Goal: Task Accomplishment & Management: Manage account settings

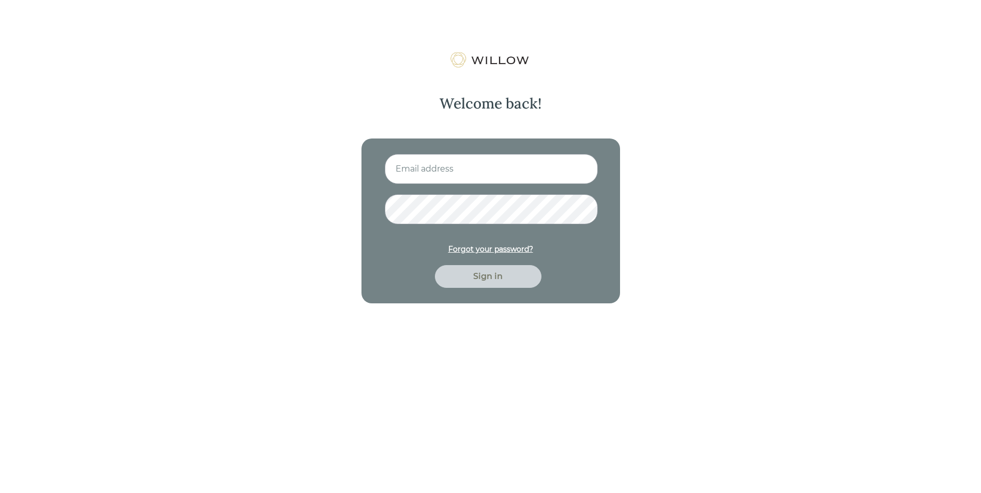
type input "david@dmhfinancialsolutions.com"
click at [494, 274] on div "Sign in" at bounding box center [488, 276] width 83 height 12
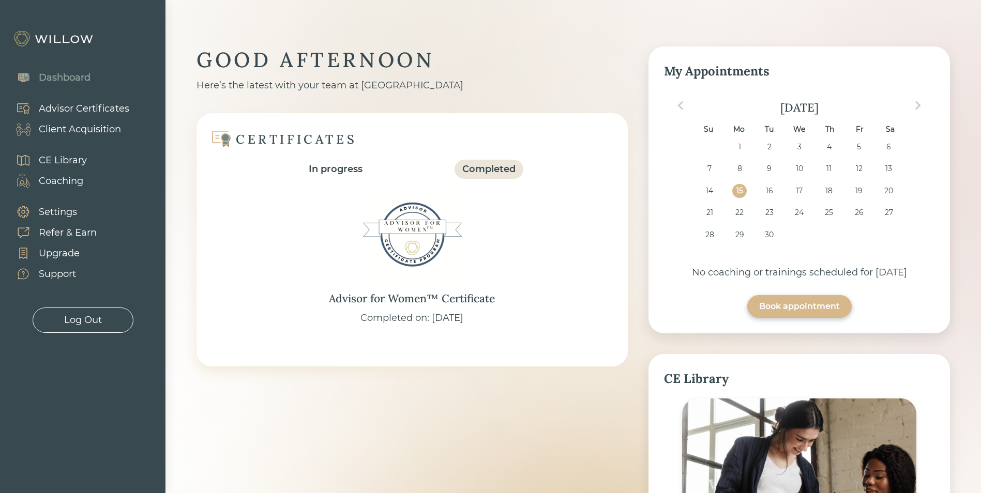
click at [89, 127] on div "Client Acquisition" at bounding box center [80, 130] width 82 height 14
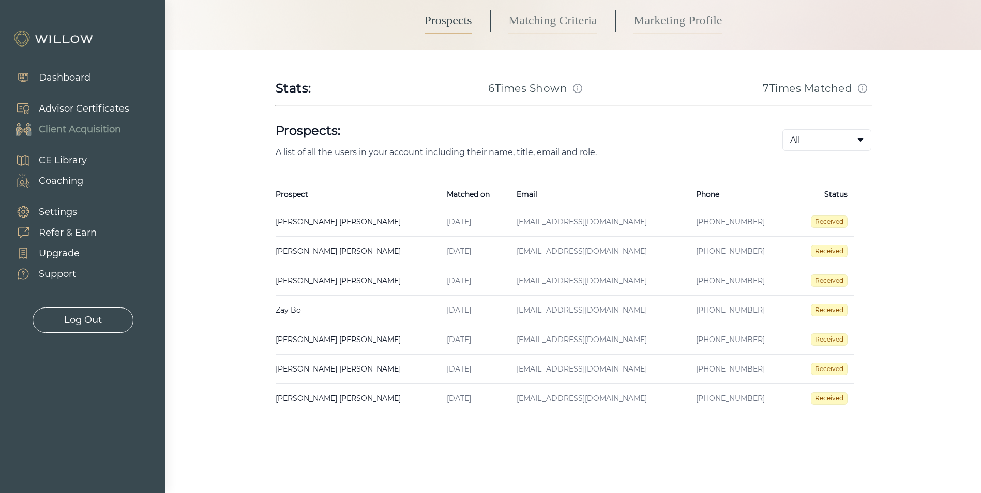
scroll to position [116, 0]
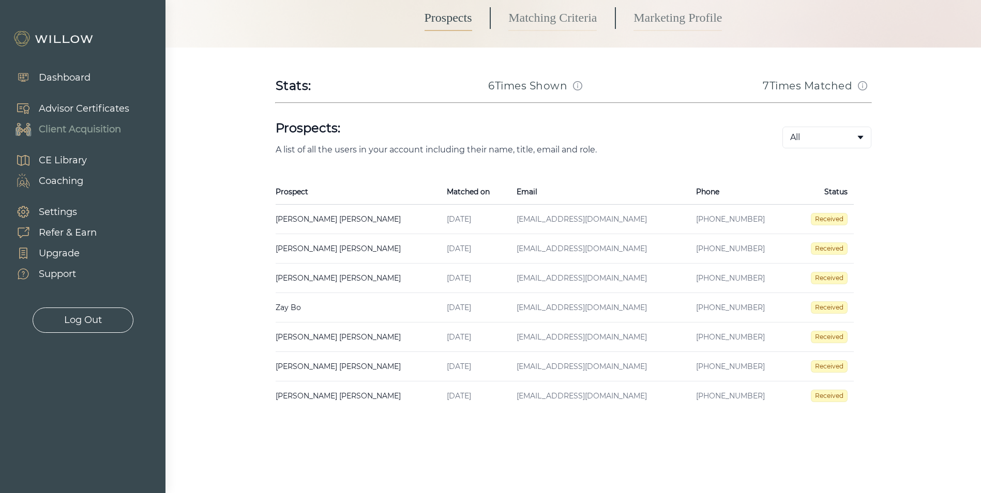
click at [305, 218] on td "Sherry Mims Created on Aug 11, 2025 Email mimssherry76@gmail.com Phone (912)-44…" at bounding box center [358, 219] width 165 height 29
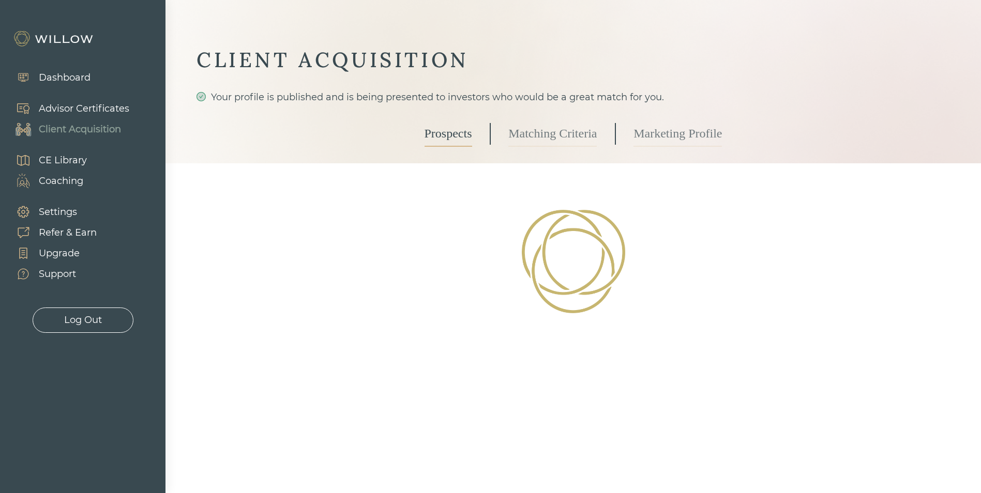
select select "3"
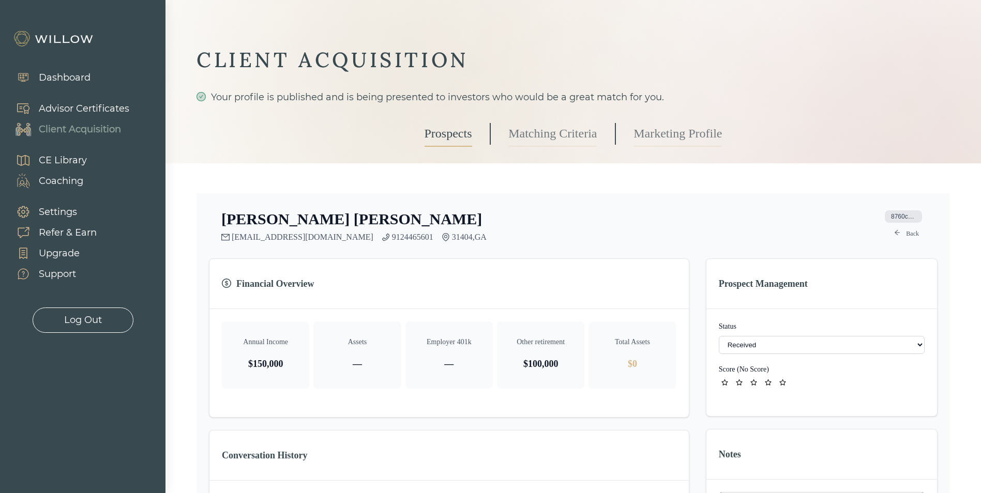
click at [97, 316] on div "Log Out" at bounding box center [83, 320] width 38 height 14
